Goal: Navigation & Orientation: Find specific page/section

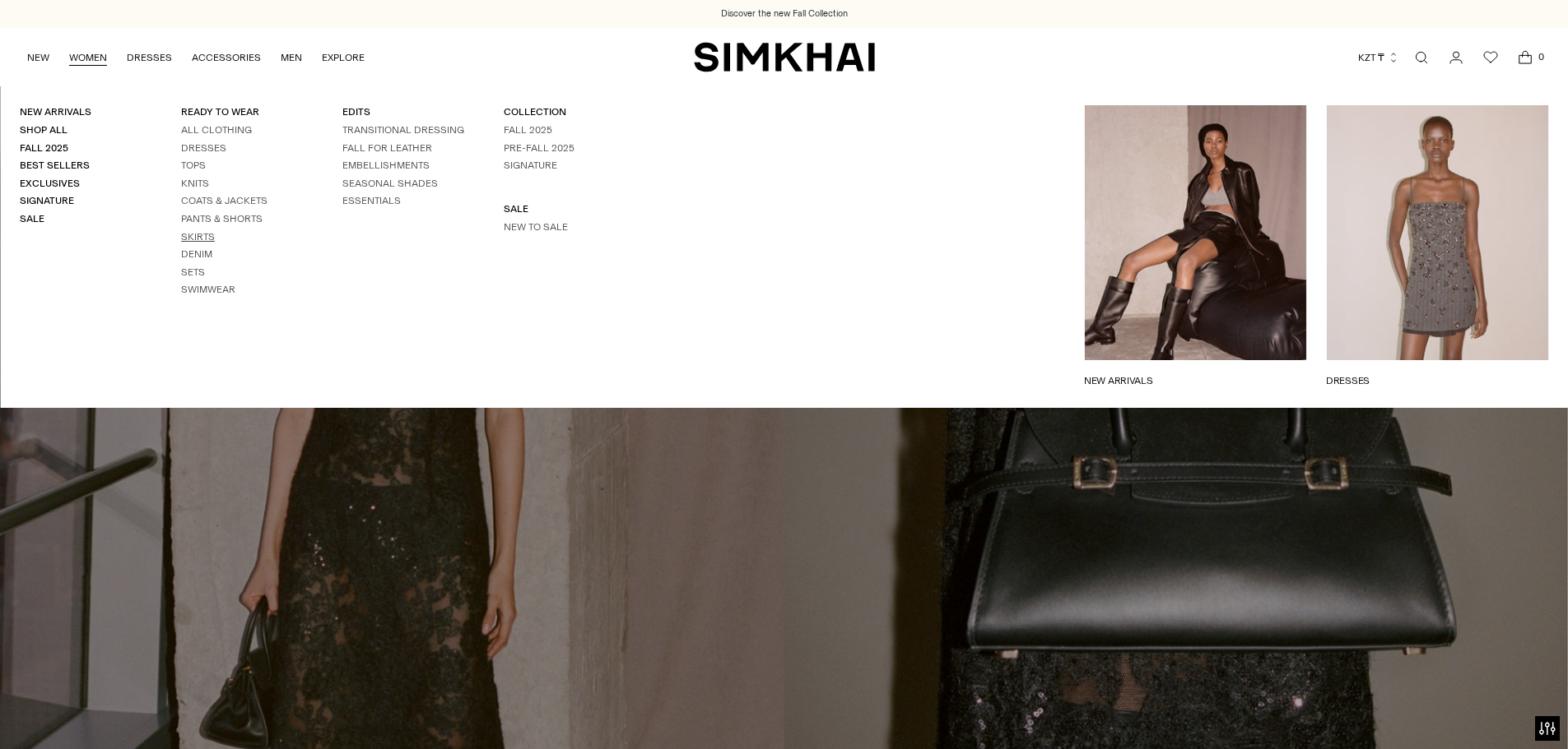
click at [194, 236] on link "Skirts" at bounding box center [198, 237] width 34 height 12
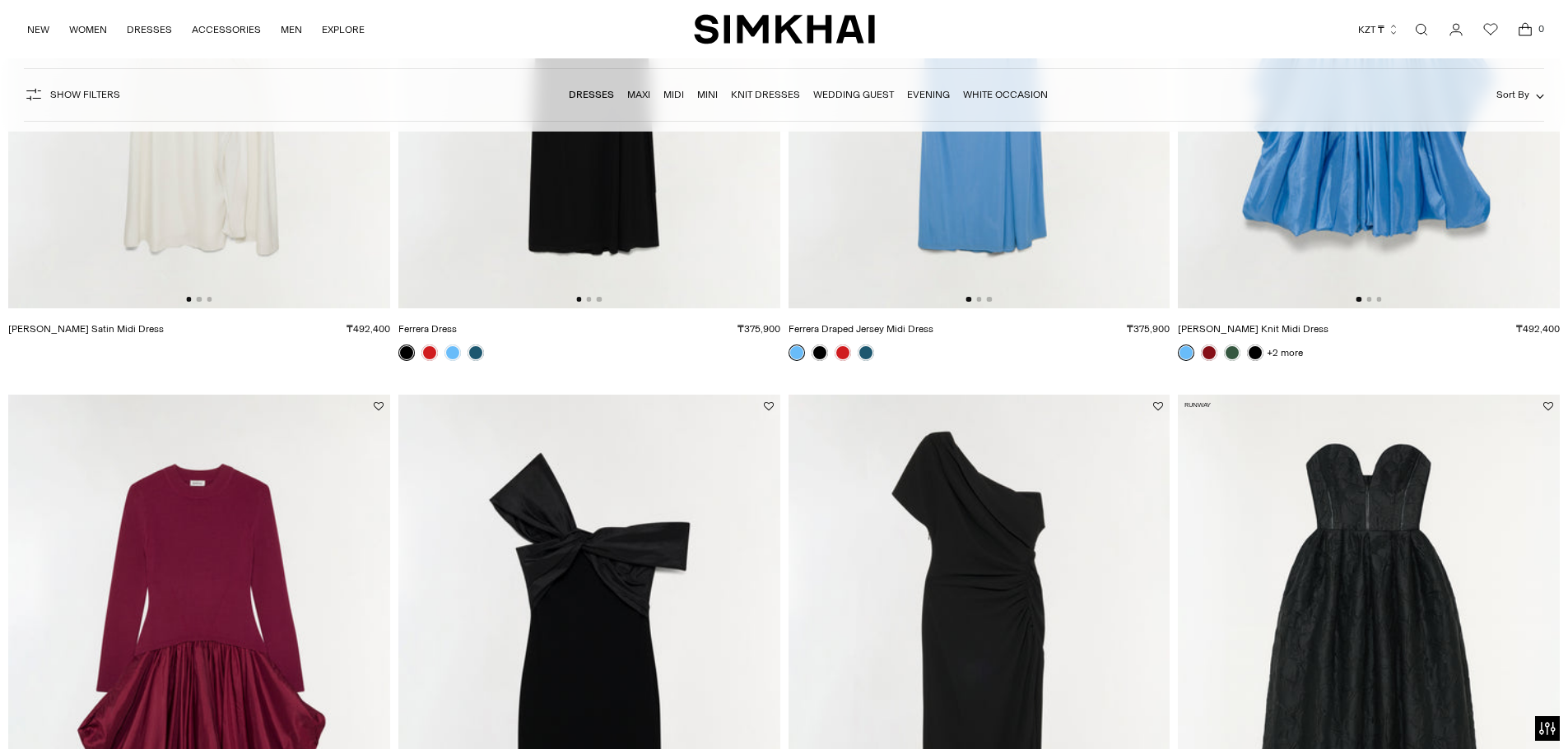
scroll to position [3455, 0]
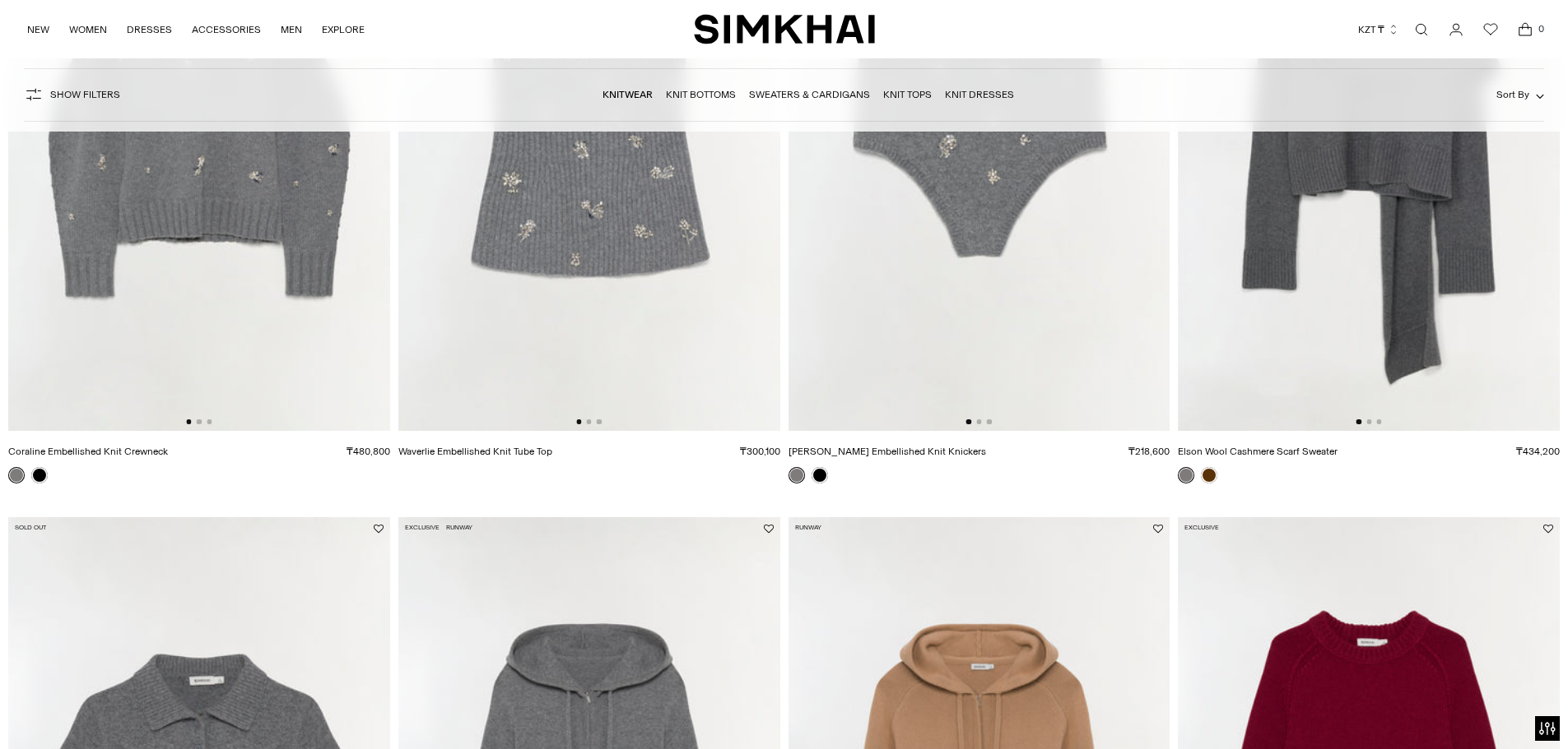
scroll to position [2550, 0]
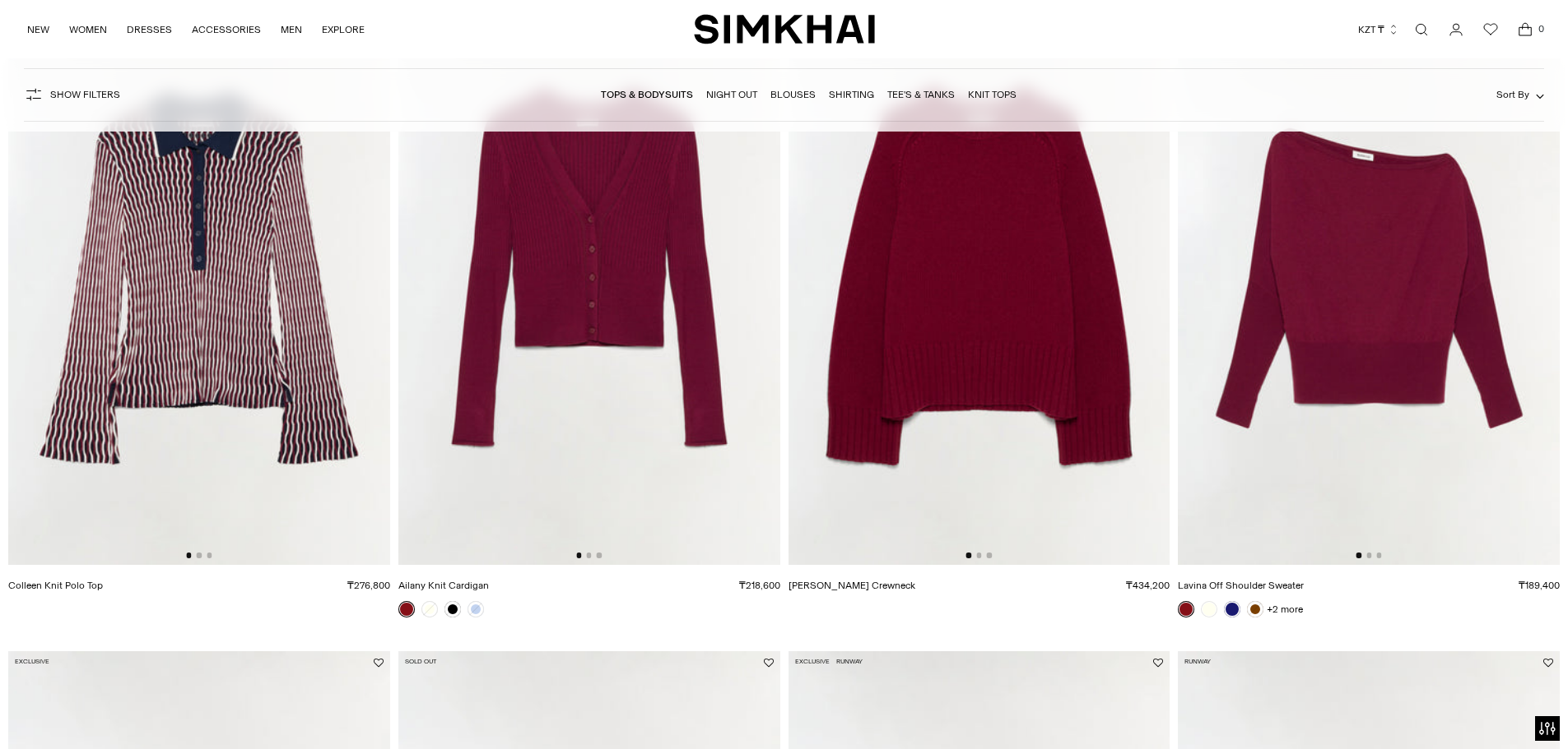
scroll to position [1563, 0]
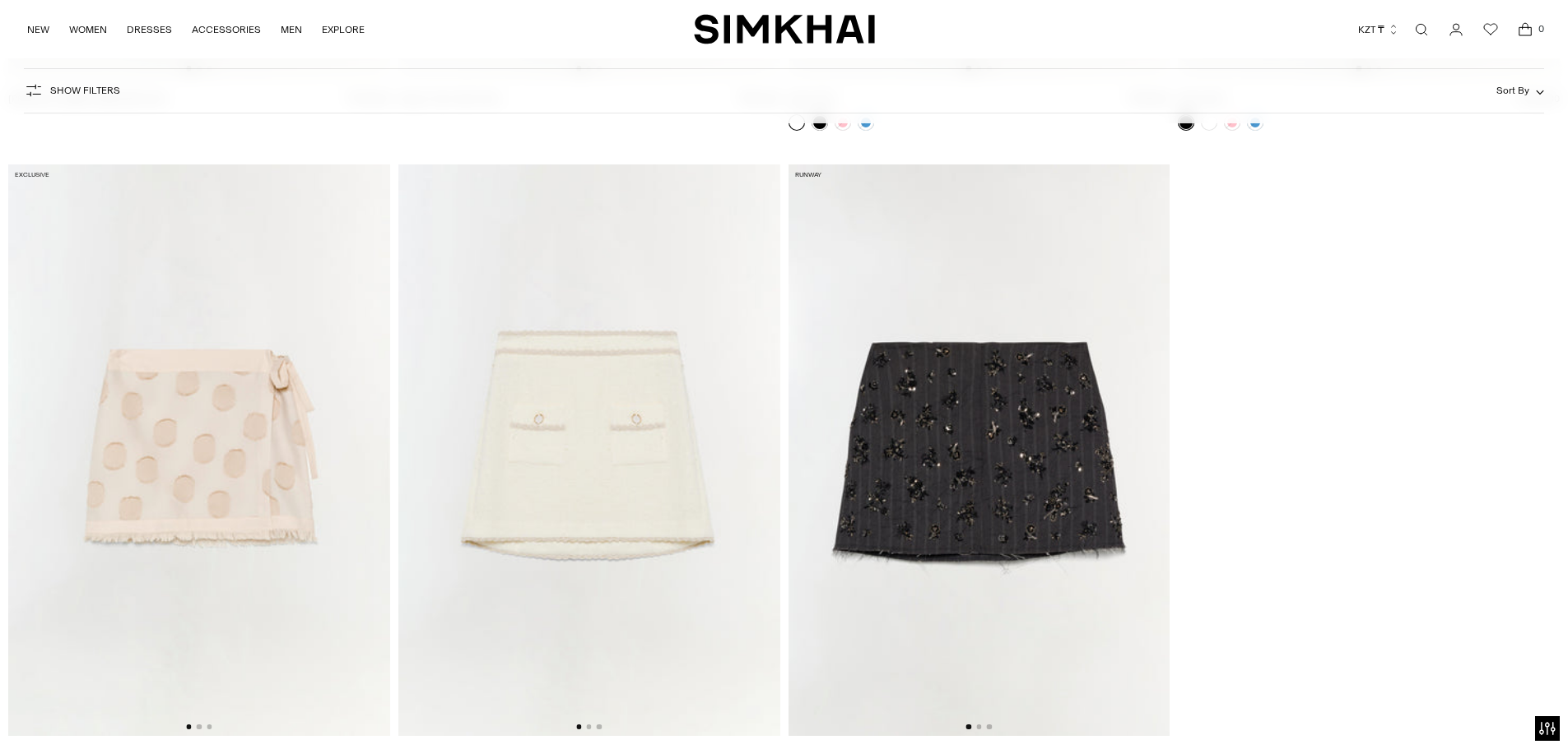
scroll to position [4278, 0]
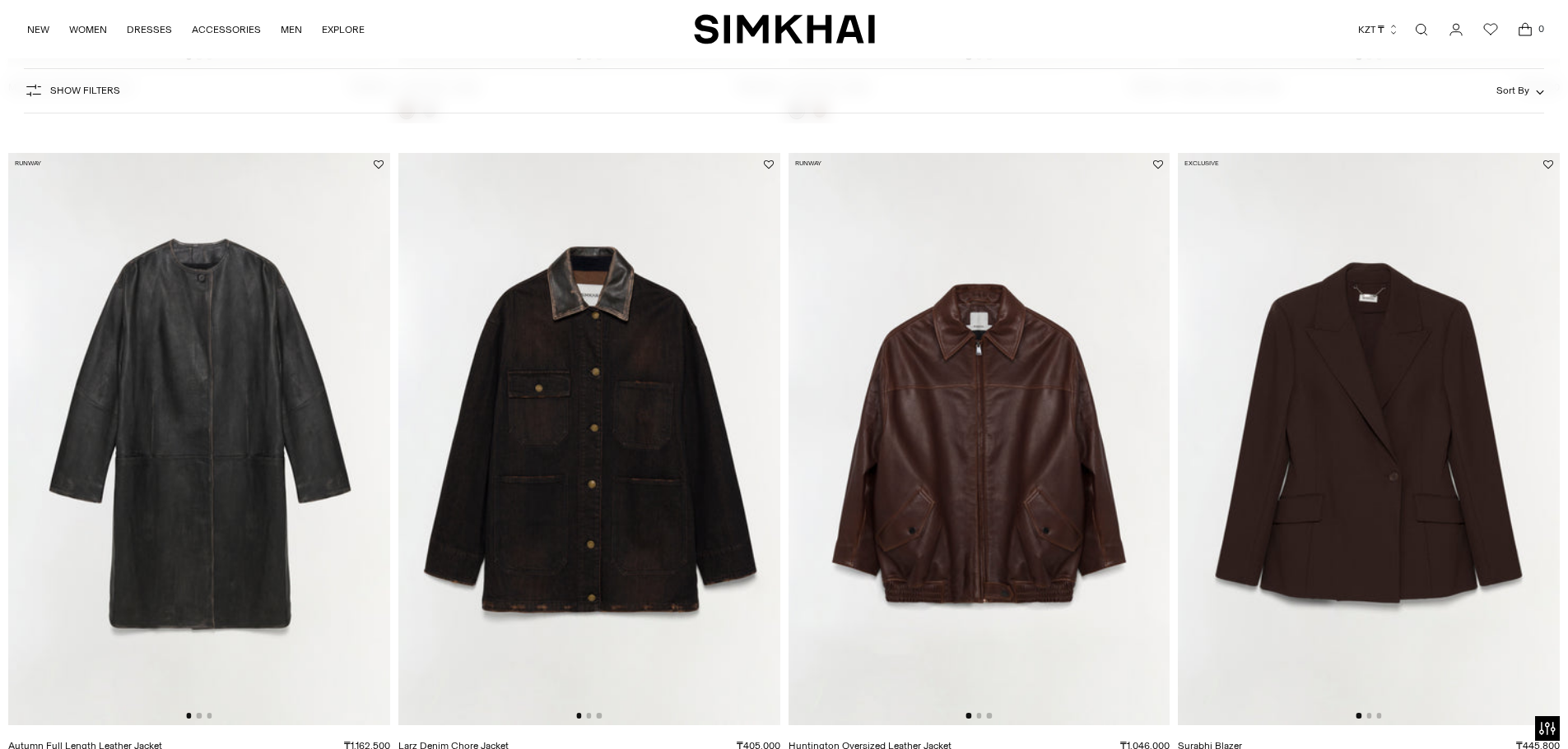
scroll to position [1399, 0]
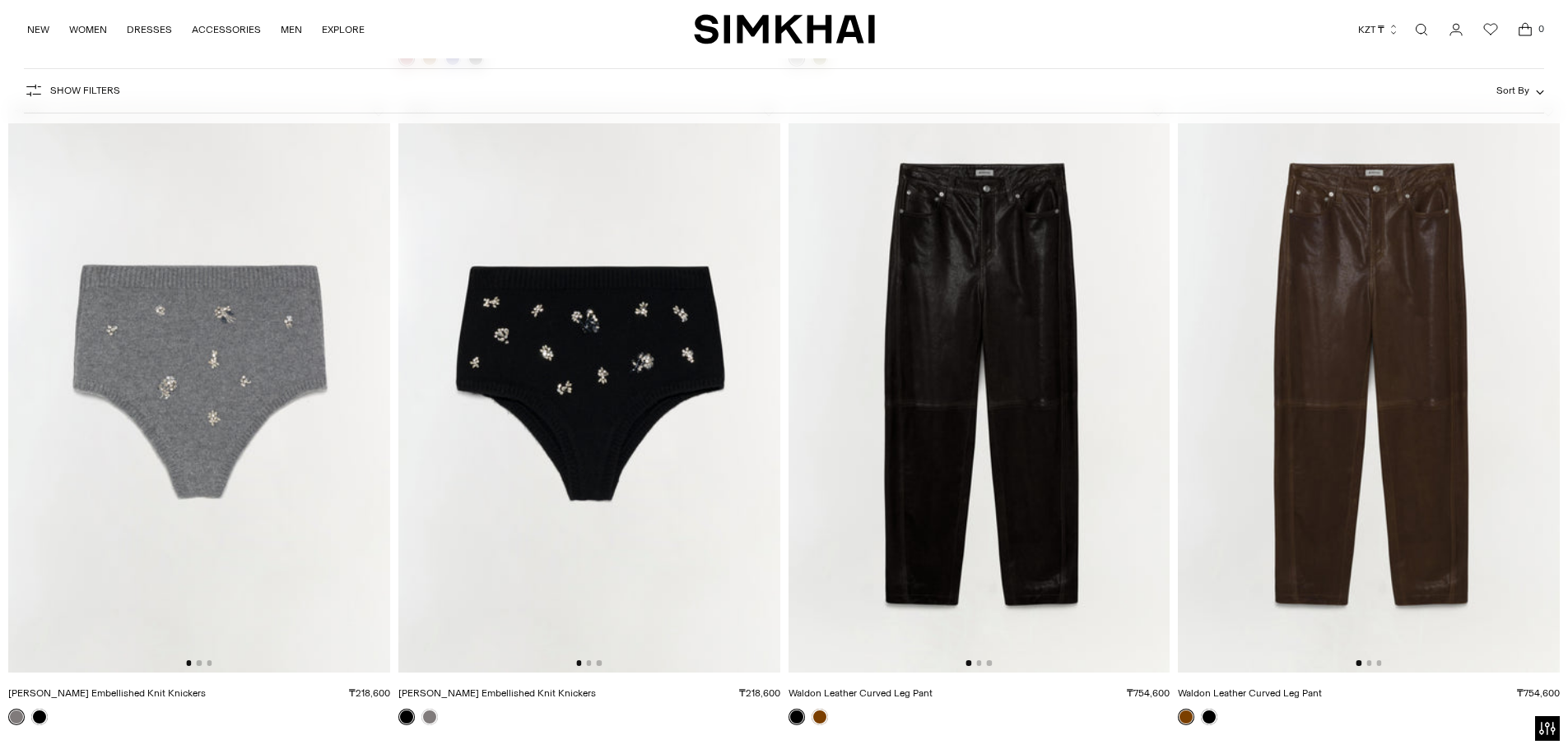
scroll to position [1728, 0]
